Goal: Transaction & Acquisition: Purchase product/service

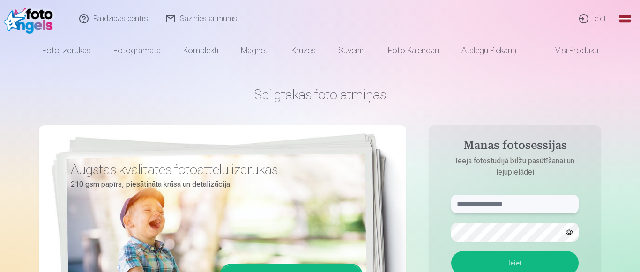
click at [497, 205] on input "text" at bounding box center [514, 204] width 127 height 19
type input "**********"
click at [451, 251] on button "Ieiet" at bounding box center [514, 263] width 127 height 24
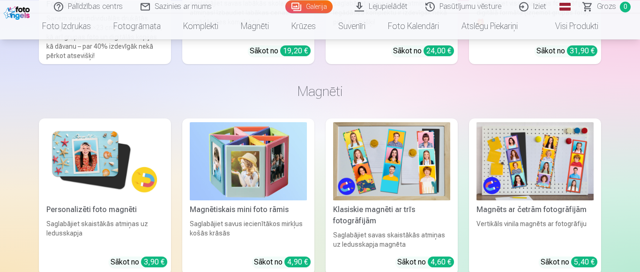
scroll to position [15965, 0]
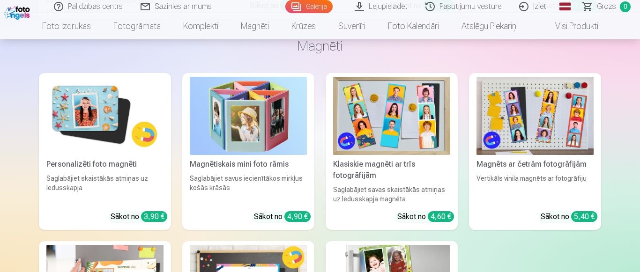
click at [108, 106] on img at bounding box center [104, 116] width 117 height 78
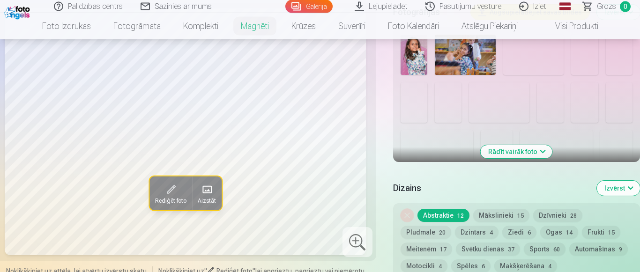
scroll to position [335, 0]
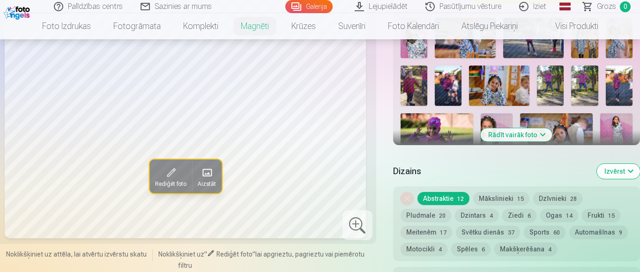
click at [524, 128] on button "Rādīt vairāk foto" at bounding box center [517, 134] width 72 height 13
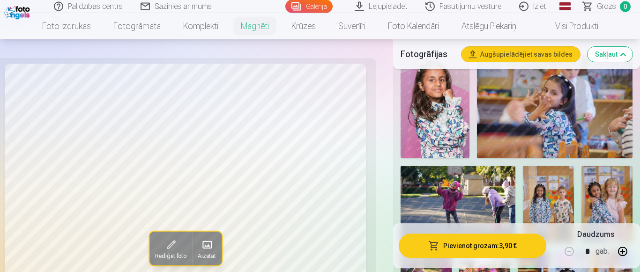
scroll to position [287, 0]
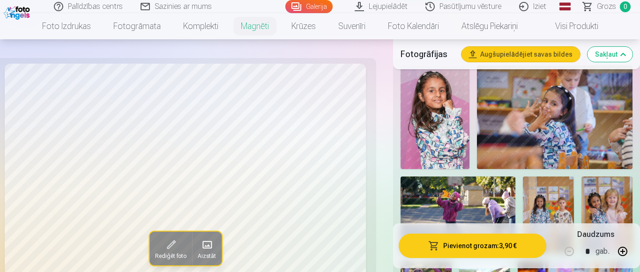
click at [452, 113] on img at bounding box center [435, 118] width 69 height 104
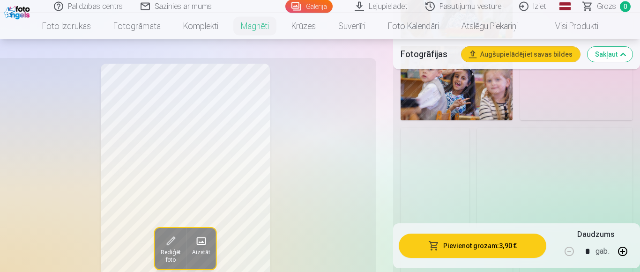
scroll to position [1099, 0]
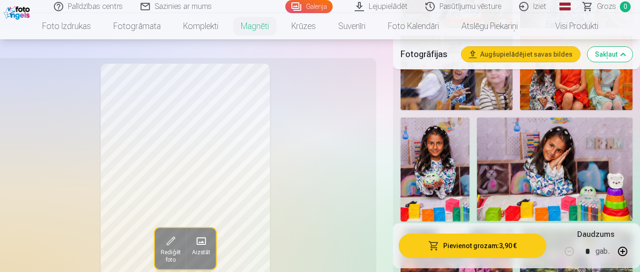
click at [437, 166] on img at bounding box center [435, 170] width 69 height 104
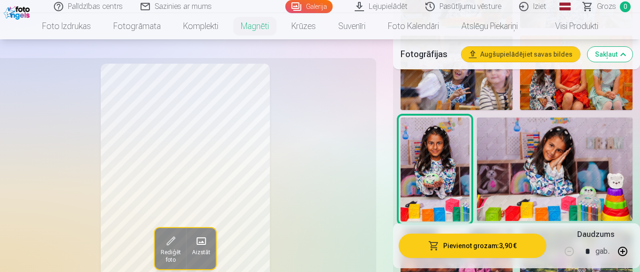
click at [559, 160] on img at bounding box center [555, 170] width 156 height 104
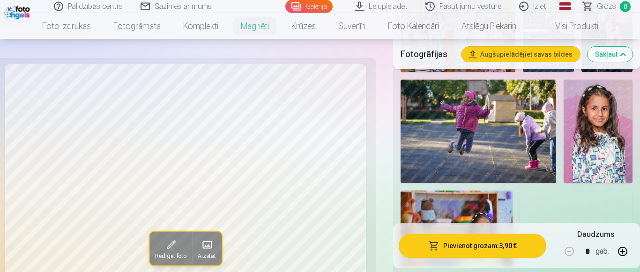
scroll to position [1434, 0]
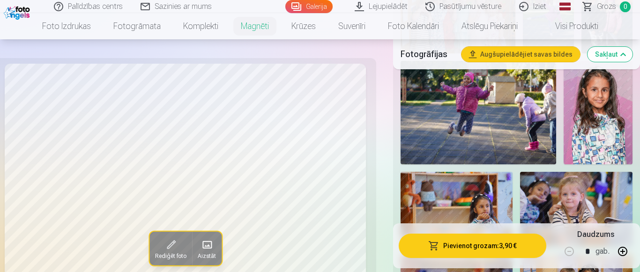
click at [598, 118] on img at bounding box center [598, 113] width 69 height 104
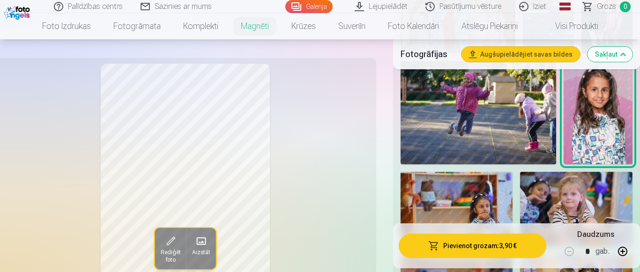
scroll to position [1577, 0]
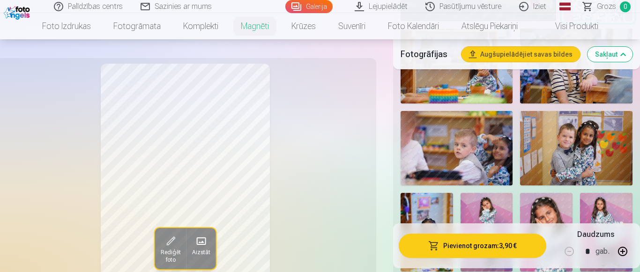
click at [322, 176] on div "Rediģēt foto Aizstāt" at bounding box center [185, 187] width 371 height 247
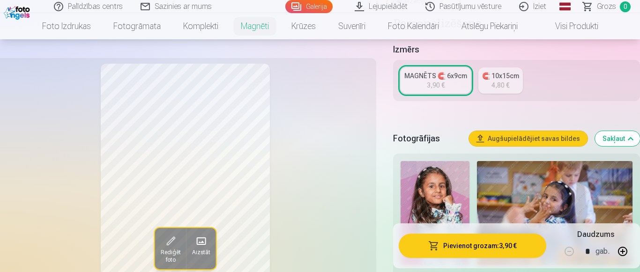
scroll to position [335, 0]
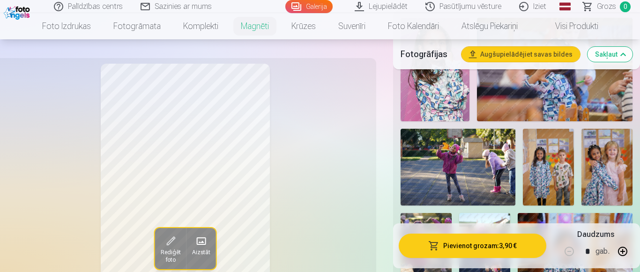
click at [43, 140] on div "Rediģēt foto Aizstāt" at bounding box center [185, 187] width 371 height 247
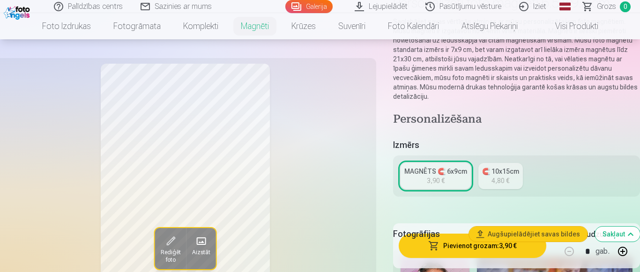
scroll to position [0, 0]
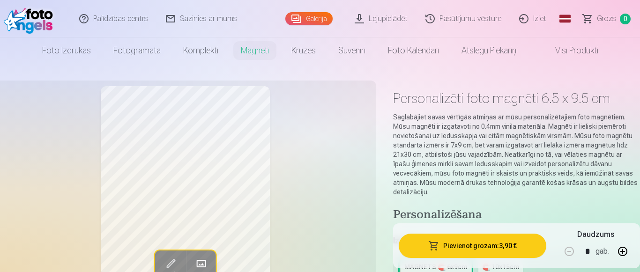
click at [288, 192] on div "Rediģēt foto Aizstāt" at bounding box center [185, 209] width 371 height 247
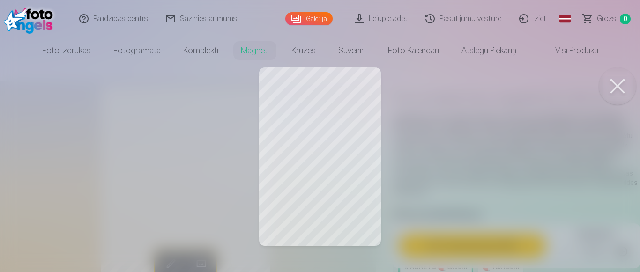
click at [620, 79] on button at bounding box center [617, 85] width 37 height 37
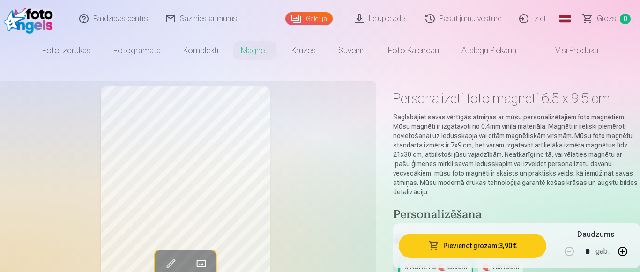
click at [486, 245] on button "Pievienot grozam : 3,90 €" at bounding box center [473, 246] width 148 height 24
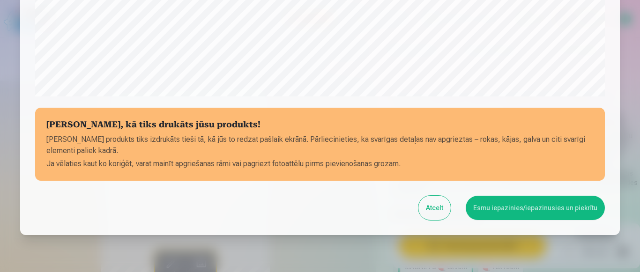
scroll to position [403, 0]
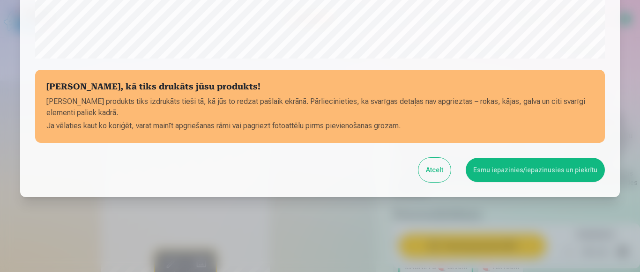
click at [514, 172] on button "Esmu iepazinies/iepazinusies un piekrītu" at bounding box center [535, 170] width 139 height 24
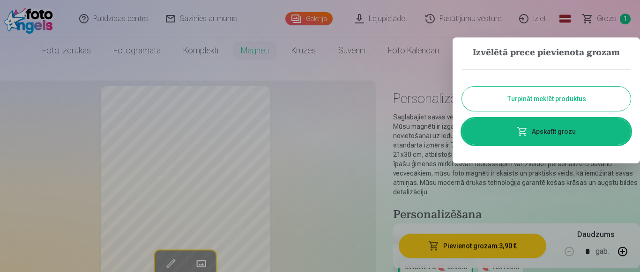
click at [311, 138] on div at bounding box center [320, 136] width 640 height 272
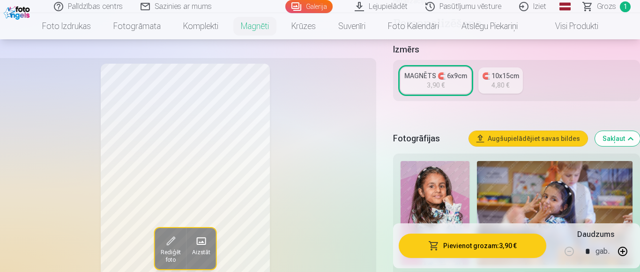
scroll to position [0, 0]
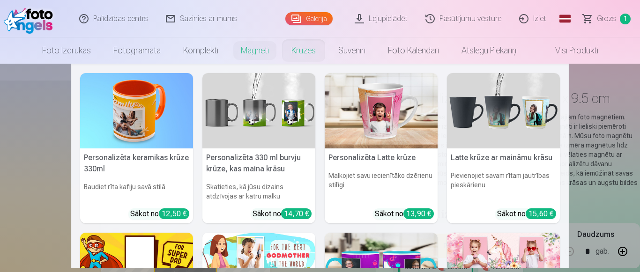
click at [305, 54] on link "Krūzes" at bounding box center [303, 50] width 47 height 26
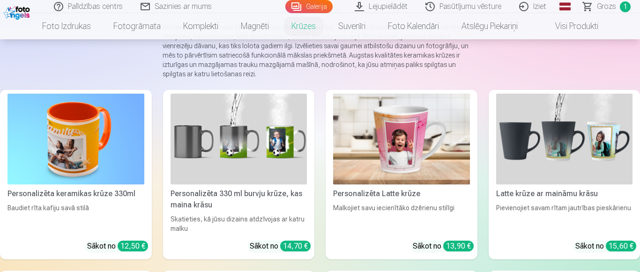
scroll to position [143, 0]
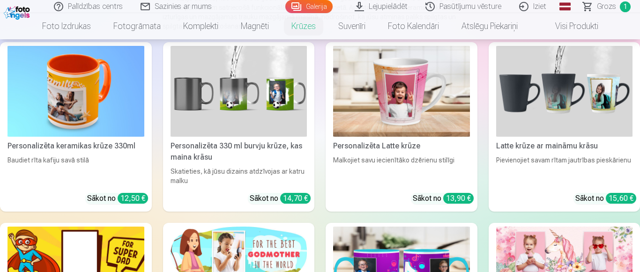
click at [251, 111] on img at bounding box center [239, 91] width 137 height 91
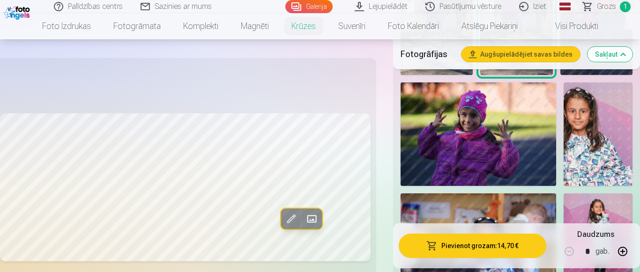
scroll to position [669, 0]
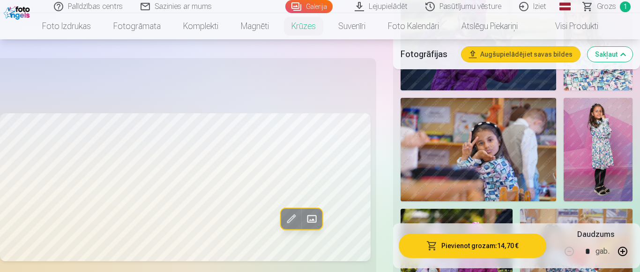
click at [503, 164] on img at bounding box center [479, 150] width 156 height 104
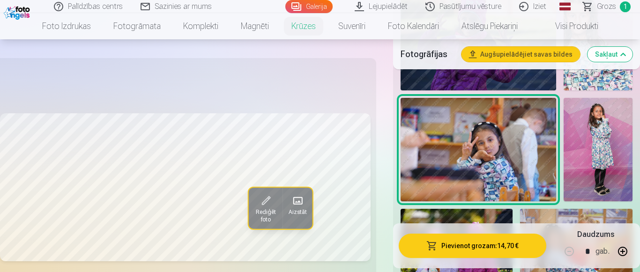
click at [266, 212] on span "Rediģēt foto" at bounding box center [265, 216] width 23 height 15
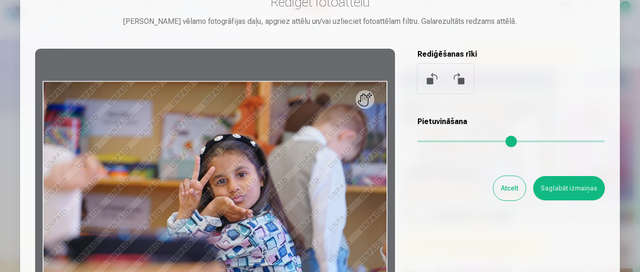
scroll to position [0, 0]
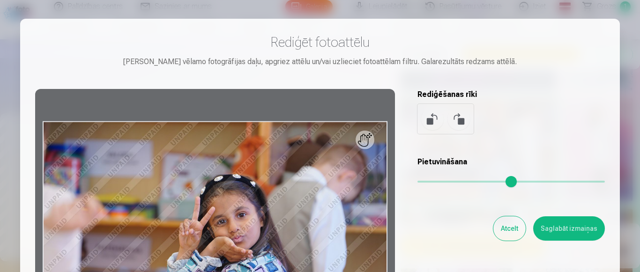
click at [526, 14] on div at bounding box center [320, 136] width 640 height 272
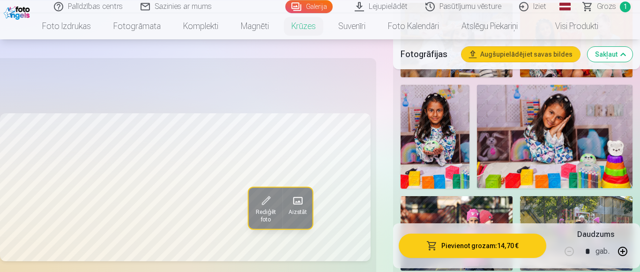
scroll to position [1052, 0]
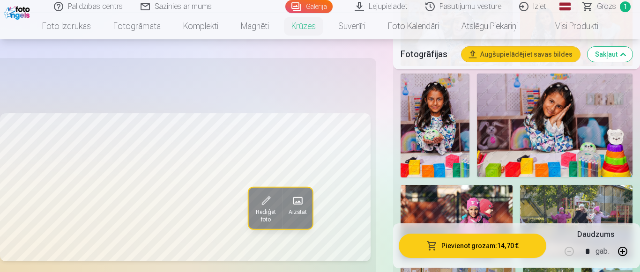
click at [425, 125] on img at bounding box center [435, 126] width 69 height 104
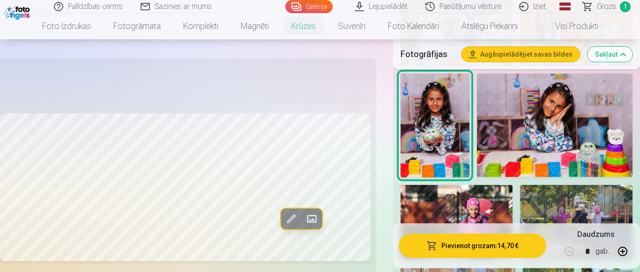
click at [544, 140] on img at bounding box center [555, 126] width 156 height 104
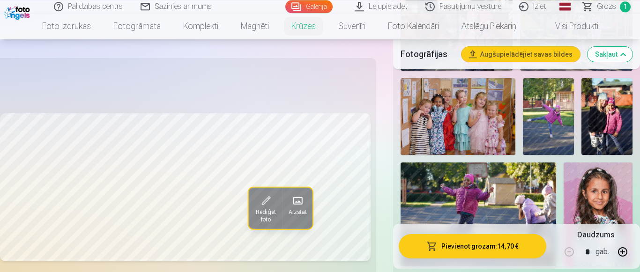
scroll to position [1195, 0]
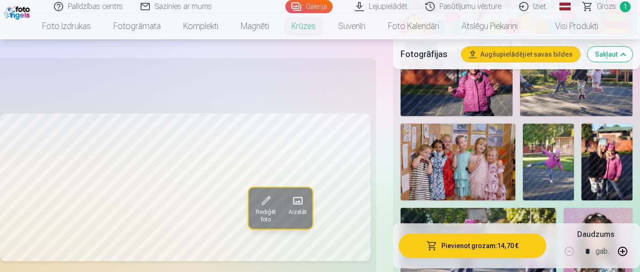
click at [553, 178] on img at bounding box center [548, 162] width 51 height 77
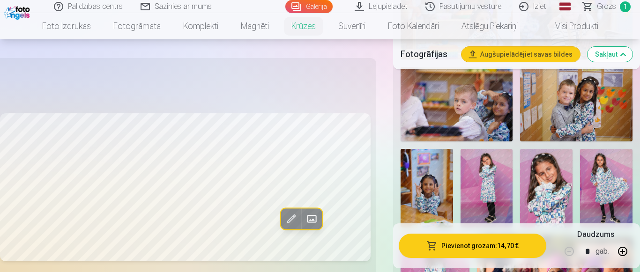
scroll to position [1577, 0]
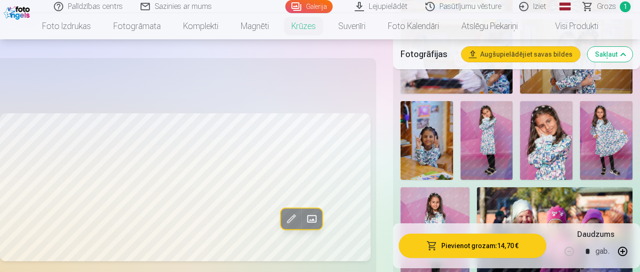
click at [594, 159] on img at bounding box center [606, 140] width 52 height 79
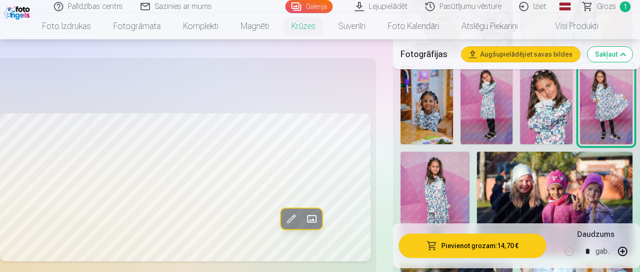
scroll to position [1625, 0]
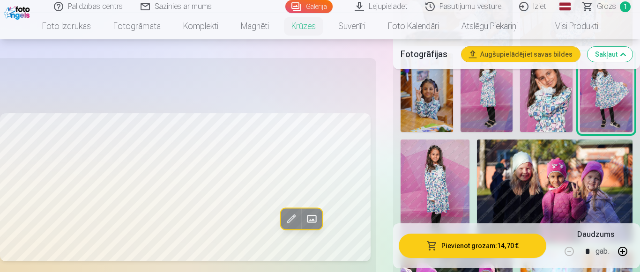
click at [438, 197] on img at bounding box center [435, 192] width 69 height 104
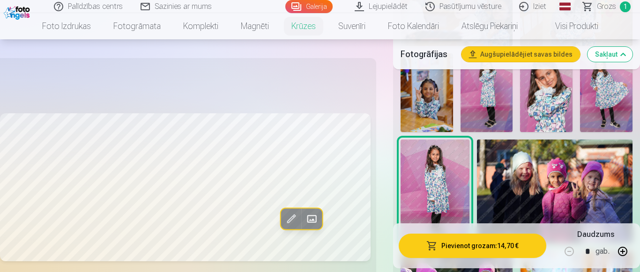
click at [422, 120] on img at bounding box center [427, 92] width 52 height 79
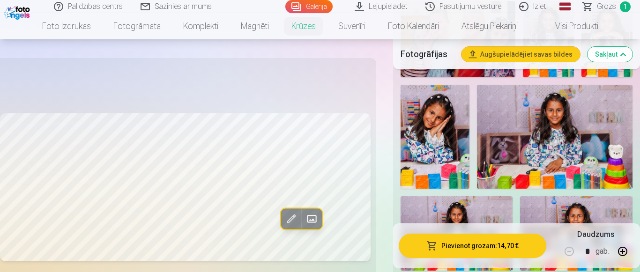
scroll to position [2199, 0]
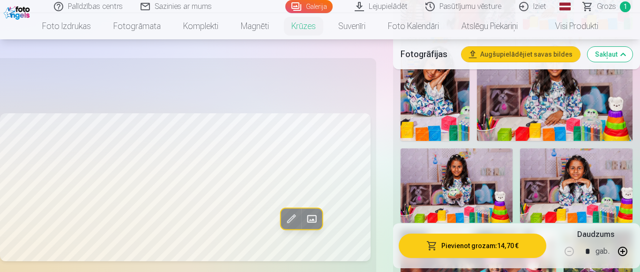
click at [425, 108] on img at bounding box center [435, 89] width 69 height 104
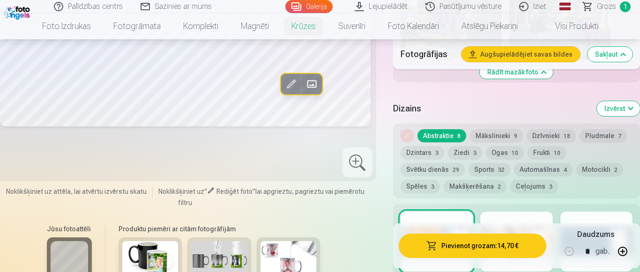
scroll to position [2725, 0]
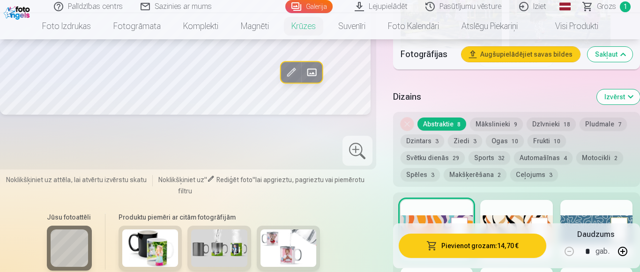
click at [518, 217] on div at bounding box center [516, 230] width 72 height 60
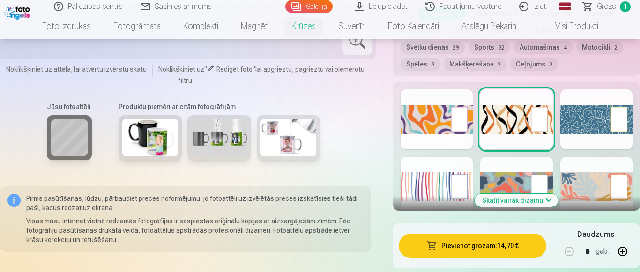
scroll to position [2868, 0]
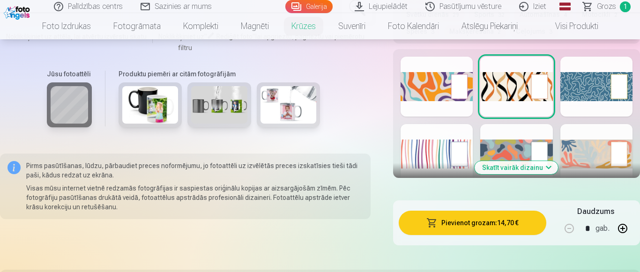
click at [530, 167] on button "Skatīt vairāk dizainu" at bounding box center [516, 167] width 83 height 13
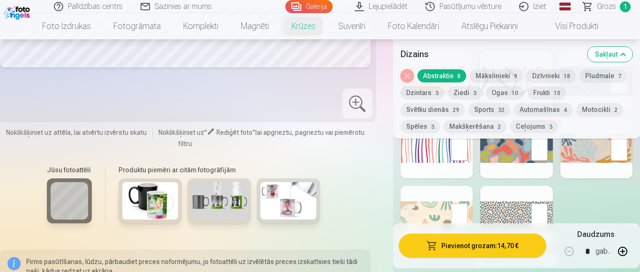
click at [497, 92] on button "Ogas 10" at bounding box center [505, 92] width 38 height 13
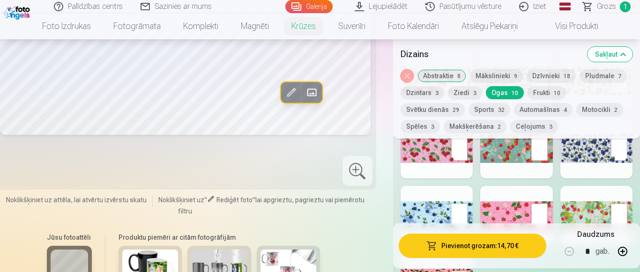
click at [509, 209] on div at bounding box center [516, 216] width 72 height 60
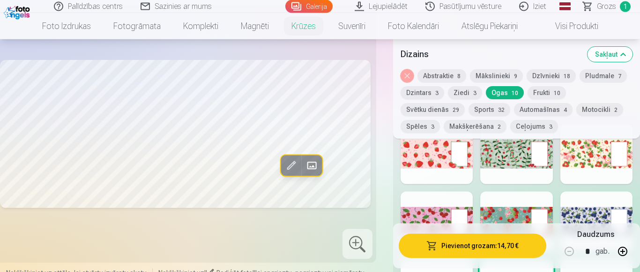
scroll to position [2772, 0]
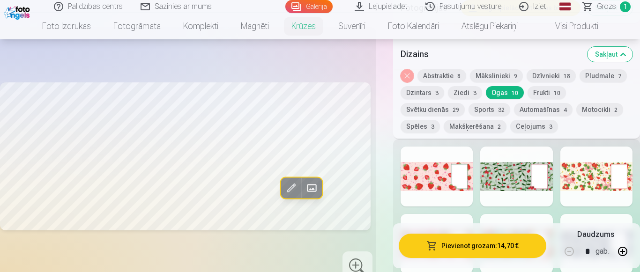
click at [468, 245] on button "Pievienot grozam : 14,70 €" at bounding box center [473, 246] width 148 height 24
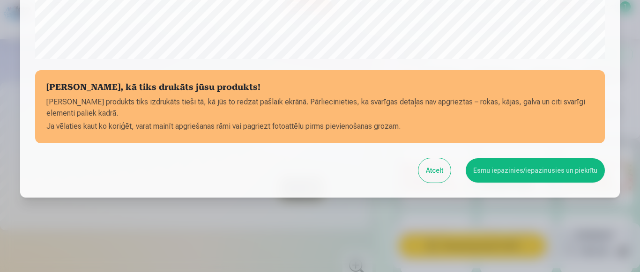
scroll to position [403, 0]
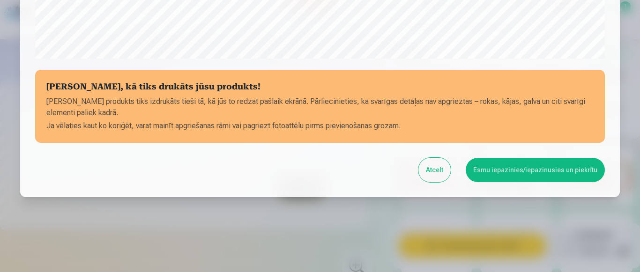
click at [494, 172] on button "Esmu iepazinies/iepazinusies un piekrītu" at bounding box center [535, 170] width 139 height 24
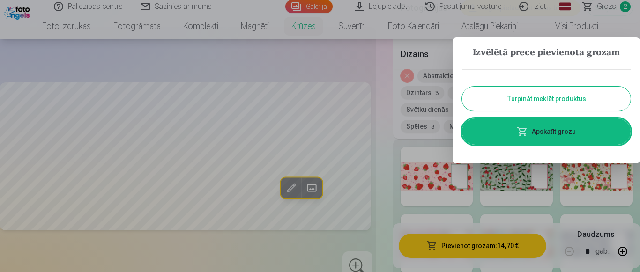
click at [540, 128] on link "Apskatīt grozu" at bounding box center [546, 132] width 169 height 26
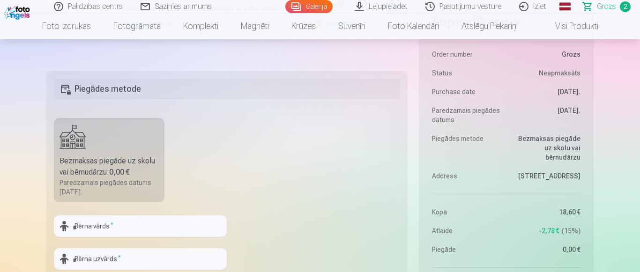
scroll to position [382, 0]
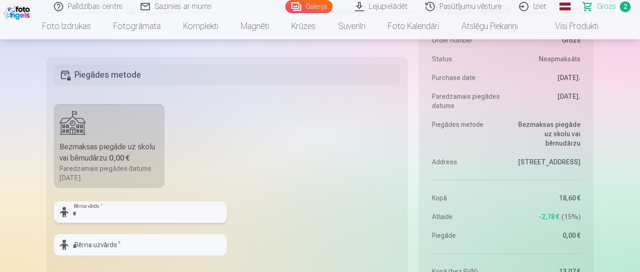
click at [135, 215] on input "text" at bounding box center [140, 213] width 173 height 22
type input "******"
click at [159, 244] on input "text" at bounding box center [140, 245] width 173 height 22
type input "*"
drag, startPoint x: 131, startPoint y: 218, endPoint x: 26, endPoint y: 220, distance: 105.0
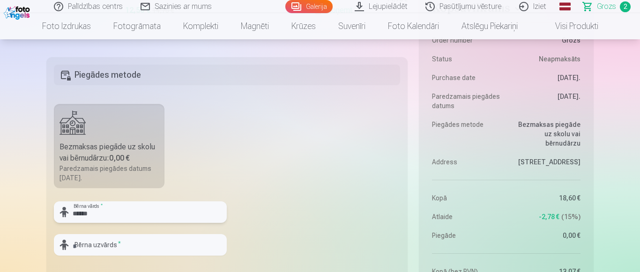
click at [54, 220] on input "******" at bounding box center [140, 213] width 173 height 22
type input "******"
click at [104, 246] on input "text" at bounding box center [140, 245] width 173 height 22
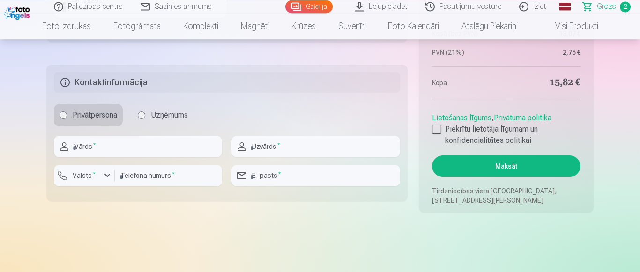
scroll to position [621, 0]
type input "*******"
click at [104, 149] on input "text" at bounding box center [138, 146] width 168 height 22
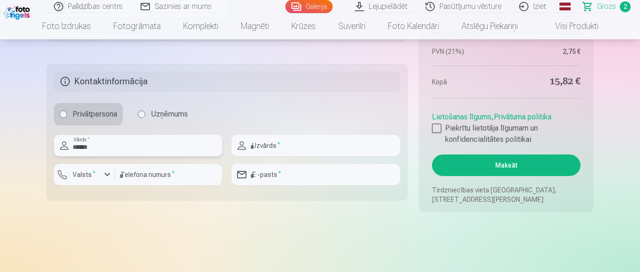
type input "******"
click at [273, 150] on input "text" at bounding box center [316, 146] width 168 height 22
type input "*******"
click at [169, 179] on input "number" at bounding box center [168, 175] width 107 height 22
click at [95, 175] on label "Valsts *" at bounding box center [84, 174] width 30 height 9
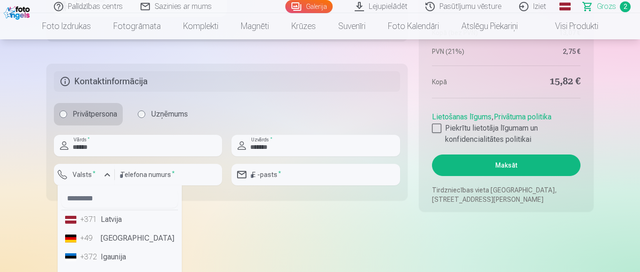
click at [114, 223] on li "+371 Latvija" at bounding box center [119, 219] width 117 height 19
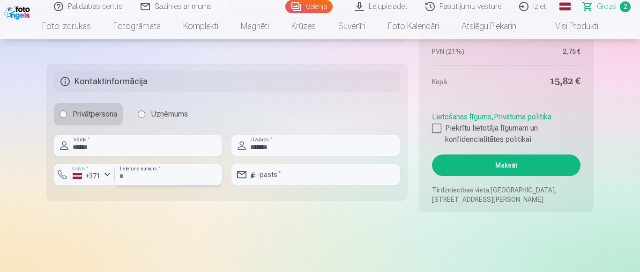
click at [150, 178] on input "number" at bounding box center [168, 175] width 107 height 22
type input "********"
click at [333, 178] on input "email" at bounding box center [316, 175] width 168 height 22
type input "**********"
click at [435, 129] on div at bounding box center [436, 128] width 9 height 9
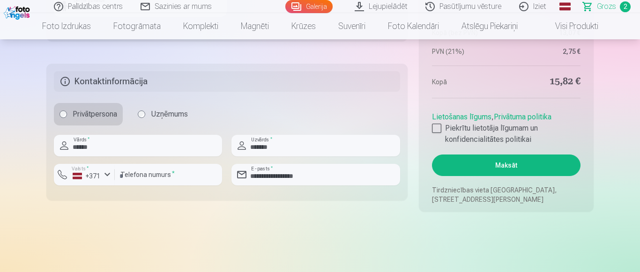
click at [494, 165] on button "Maksāt" at bounding box center [506, 166] width 149 height 22
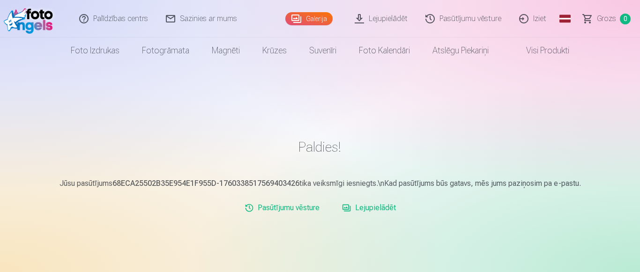
click at [449, 148] on h1 "Paldies!" at bounding box center [319, 147] width 547 height 17
click at [526, 22] on link "Iziet" at bounding box center [533, 18] width 45 height 37
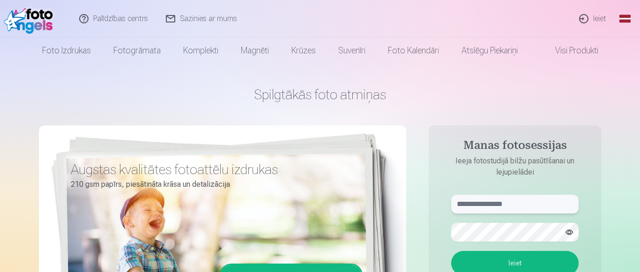
click at [473, 200] on input "text" at bounding box center [514, 204] width 127 height 19
type input "**********"
click at [451, 251] on button "Ieiet" at bounding box center [514, 263] width 127 height 24
